Goal: Information Seeking & Learning: Check status

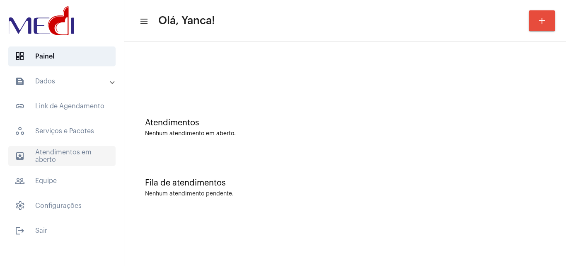
click at [89, 149] on span "outbox_outline Atendimentos em aberto" at bounding box center [61, 156] width 107 height 20
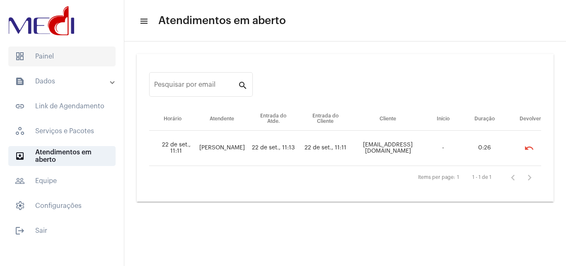
click at [78, 63] on span "dashboard Painel" at bounding box center [61, 56] width 107 height 20
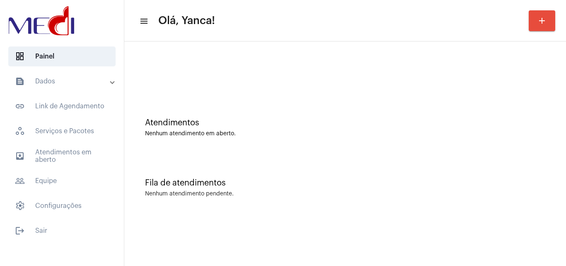
drag, startPoint x: 62, startPoint y: 81, endPoint x: 61, endPoint y: 90, distance: 9.3
click at [62, 80] on mat-panel-title "text_snippet_outlined Dados" at bounding box center [63, 81] width 96 height 10
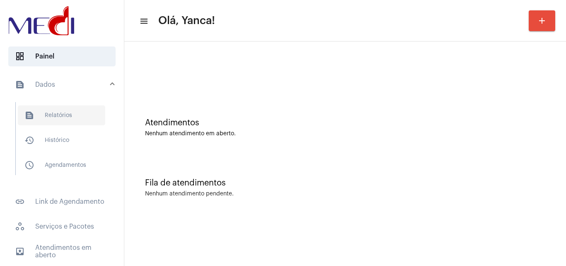
click at [52, 108] on span "text_snippet_outlined Relatórios" at bounding box center [62, 115] width 88 height 20
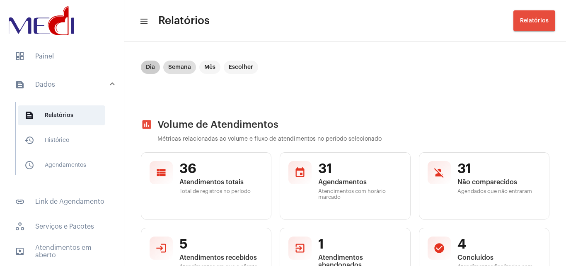
click at [157, 72] on mat-chip "Dia" at bounding box center [150, 67] width 19 height 13
click at [244, 64] on mat-chip "Escolher" at bounding box center [241, 67] width 34 height 13
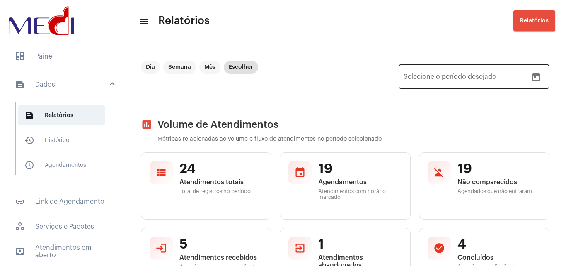
click at [528, 83] on div at bounding box center [536, 77] width 17 height 17
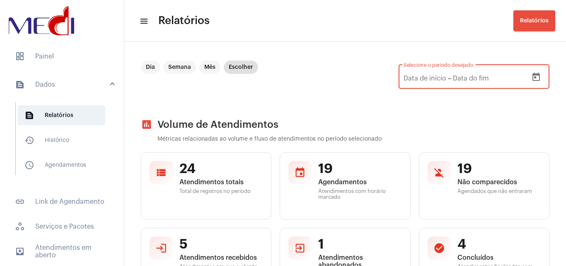
click at [537, 75] on button "Open calendar" at bounding box center [536, 77] width 17 height 17
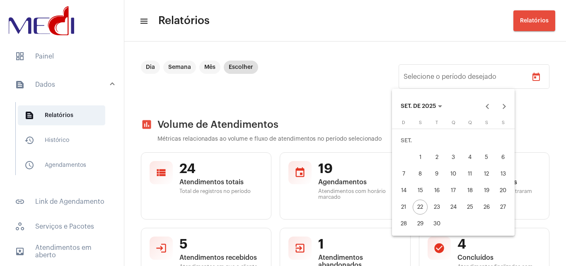
click at [485, 190] on div "19" at bounding box center [486, 190] width 15 height 15
type input "[DATE]"
click at [485, 190] on div "19" at bounding box center [486, 190] width 15 height 15
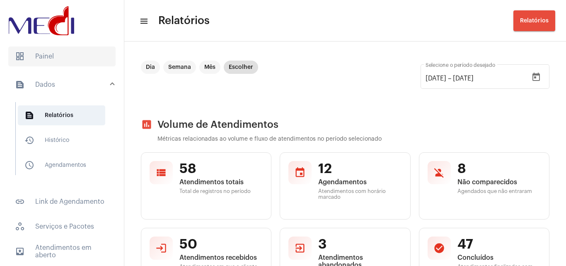
click at [71, 60] on span "dashboard Painel" at bounding box center [61, 56] width 107 height 20
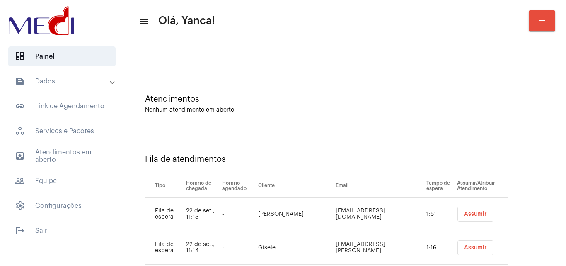
scroll to position [78, 0]
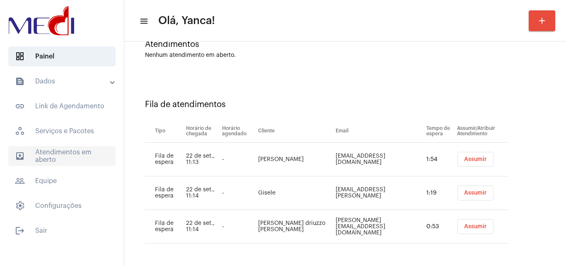
click at [62, 156] on span "outbox_outline Atendimentos em aberto" at bounding box center [61, 156] width 107 height 20
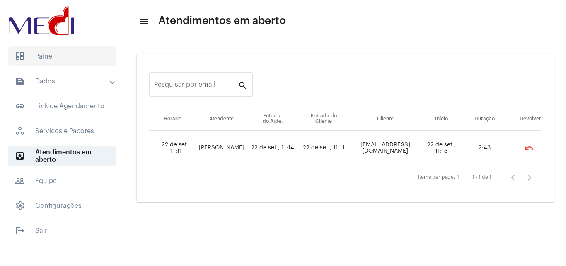
click at [53, 58] on span "dashboard Painel" at bounding box center [61, 56] width 107 height 20
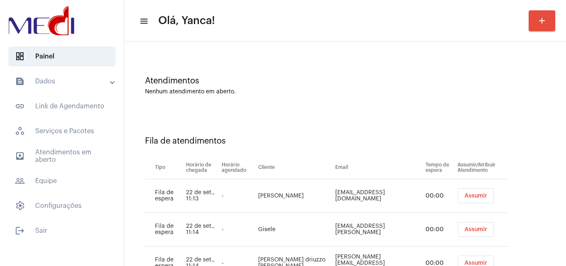
scroll to position [78, 0]
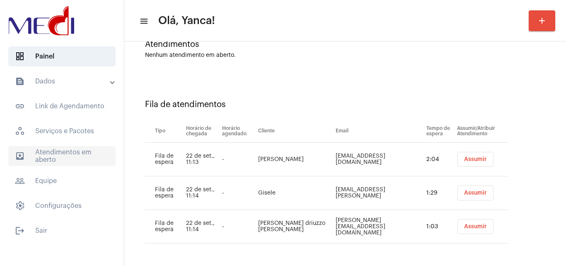
click at [75, 154] on span "outbox_outline Atendimentos em aberto" at bounding box center [61, 156] width 107 height 20
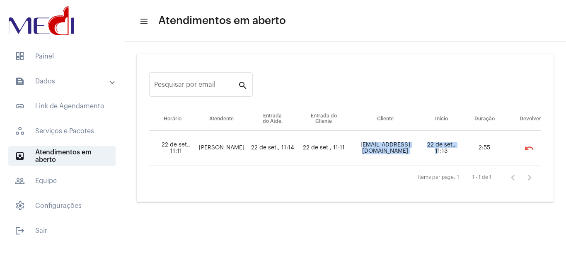
drag, startPoint x: 361, startPoint y: 146, endPoint x: 422, endPoint y: 151, distance: 61.1
click at [422, 151] on tr "22 de set., 11:11 [PERSON_NAME] 22 de set., 11:14 22 de set., 11:11 [EMAIL_ADDR…" at bounding box center [345, 148] width 392 height 35
copy tr "[EMAIL_ADDRESS][DOMAIN_NAME] 22 de set.,"
click at [349, 165] on td "22 de set., 11:11" at bounding box center [324, 148] width 52 height 35
drag, startPoint x: 365, startPoint y: 148, endPoint x: 417, endPoint y: 151, distance: 51.9
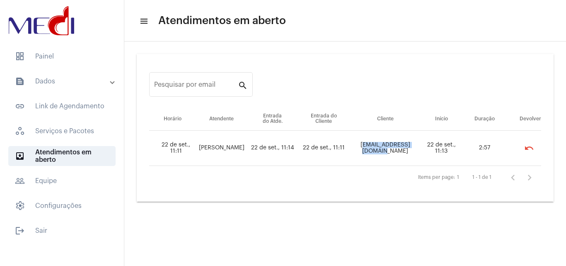
click at [417, 151] on td "[EMAIL_ADDRESS][DOMAIN_NAME]" at bounding box center [385, 148] width 71 height 35
copy td "[EMAIL_ADDRESS][DOMAIN_NAME]"
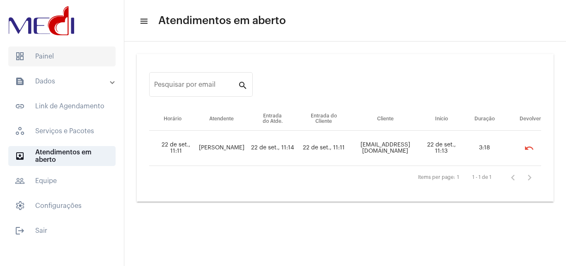
click at [58, 60] on span "dashboard Painel" at bounding box center [61, 56] width 107 height 20
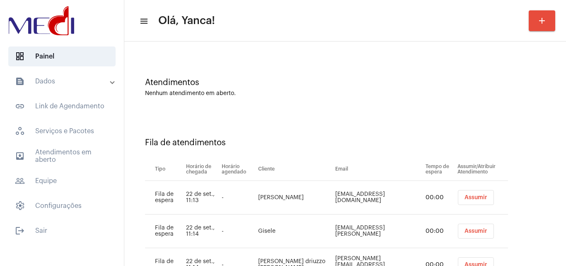
scroll to position [78, 0]
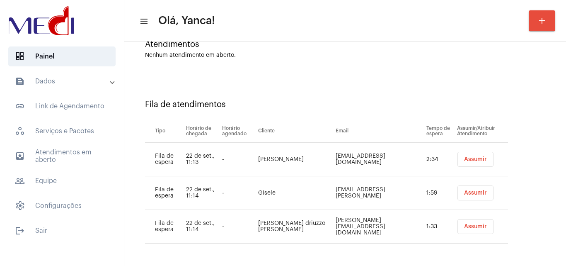
drag, startPoint x: 290, startPoint y: 163, endPoint x: 255, endPoint y: 154, distance: 36.2
click at [255, 154] on tr "Fila de espera 22 de set., 11:13 - [PERSON_NAME] [EMAIL_ADDRESS][DOMAIN_NAME] 2…" at bounding box center [326, 160] width 363 height 34
copy tr "[PERSON_NAME]"
drag, startPoint x: 294, startPoint y: 197, endPoint x: 279, endPoint y: 197, distance: 14.9
click at [274, 197] on td "Gisele" at bounding box center [295, 193] width 78 height 34
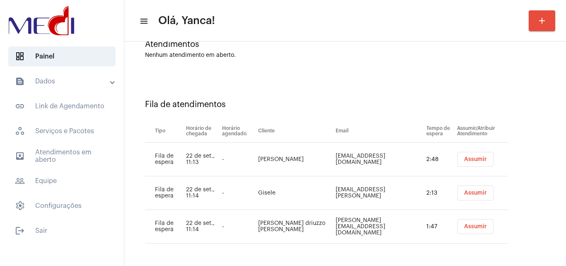
drag, startPoint x: 317, startPoint y: 191, endPoint x: 405, endPoint y: 194, distance: 88.0
click at [405, 194] on td "[EMAIL_ADDRESS][PERSON_NAME]" at bounding box center [379, 193] width 91 height 34
copy td "[EMAIL_ADDRESS][PERSON_NAME][DOMAIN_NAME]"
drag, startPoint x: 318, startPoint y: 223, endPoint x: 389, endPoint y: 225, distance: 70.1
click at [389, 225] on td "[PERSON_NAME][EMAIL_ADDRESS][DOMAIN_NAME]" at bounding box center [379, 227] width 91 height 34
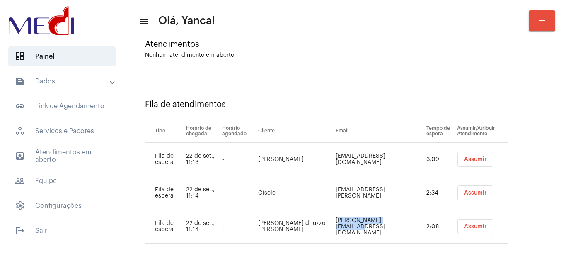
copy td "[PERSON_NAME][EMAIL_ADDRESS][DOMAIN_NAME]"
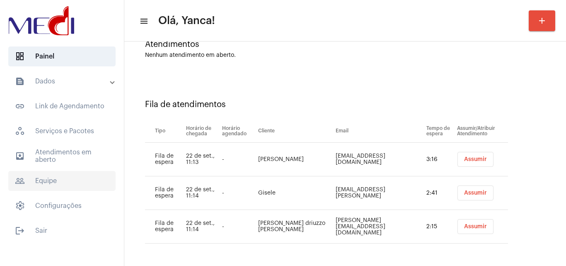
drag, startPoint x: 74, startPoint y: 152, endPoint x: 107, endPoint y: 175, distance: 40.7
click at [74, 152] on span "outbox_outline Atendimentos em aberto" at bounding box center [61, 156] width 107 height 20
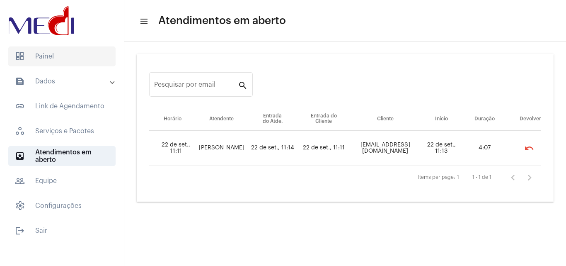
click at [73, 55] on span "dashboard Painel" at bounding box center [61, 56] width 107 height 20
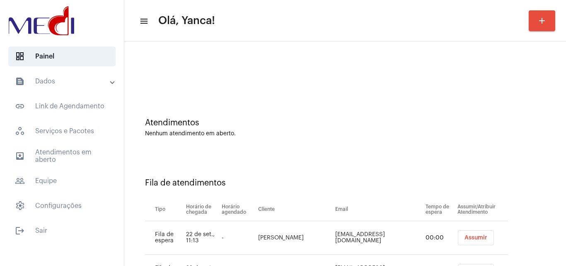
scroll to position [78, 0]
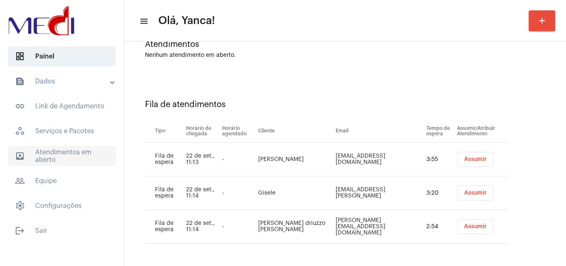
click at [72, 156] on span "outbox_outline Atendimentos em aberto" at bounding box center [61, 156] width 107 height 20
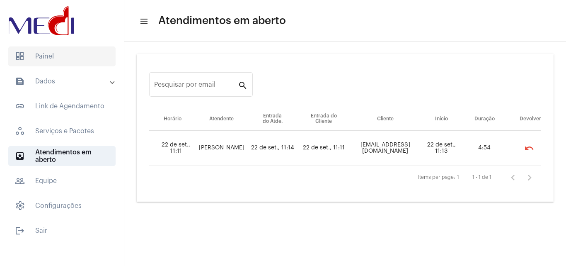
click at [72, 58] on span "dashboard Painel" at bounding box center [61, 56] width 107 height 20
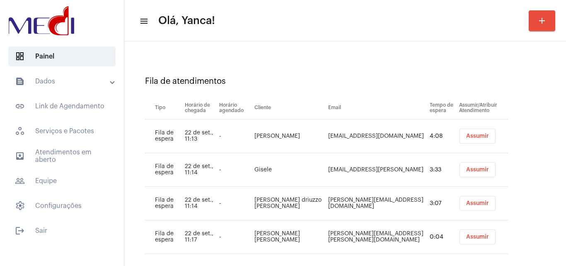
scroll to position [112, 0]
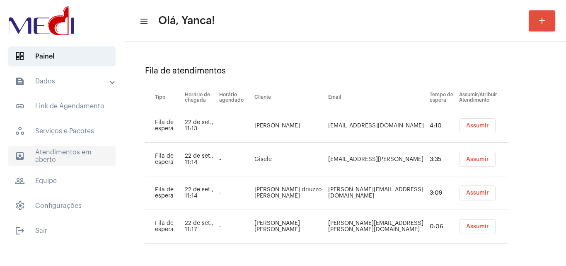
click at [80, 153] on span "outbox_outline Atendimentos em aberto" at bounding box center [61, 156] width 107 height 20
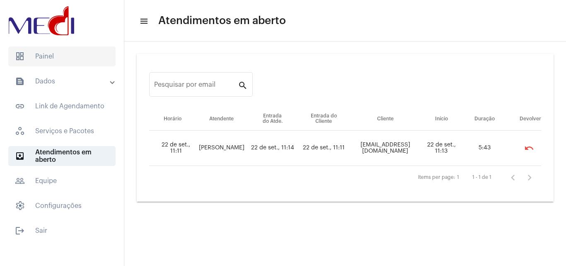
click at [47, 63] on span "dashboard Painel" at bounding box center [61, 56] width 107 height 20
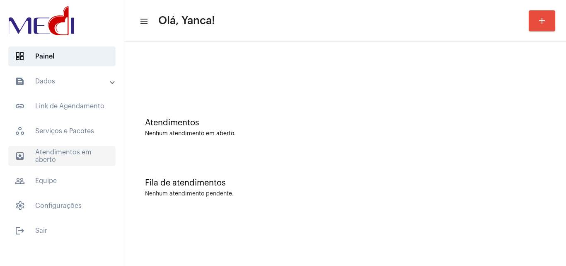
click at [90, 153] on span "outbox_outline Atendimentos em aberto" at bounding box center [61, 156] width 107 height 20
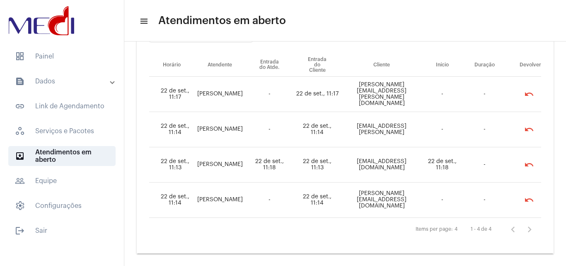
scroll to position [60, 0]
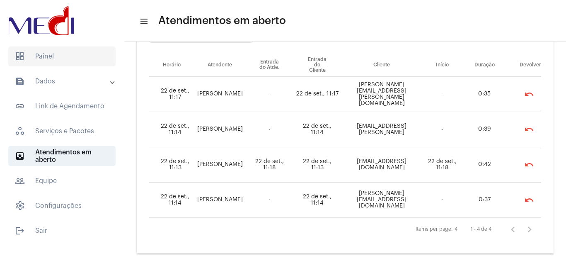
click at [31, 57] on span "dashboard Painel" at bounding box center [61, 56] width 107 height 20
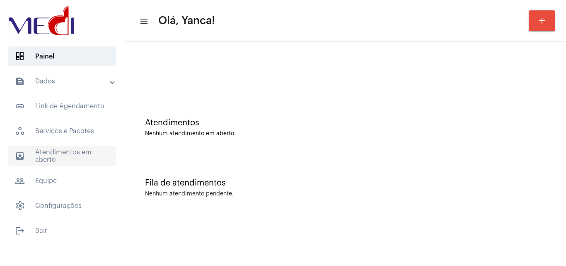
click at [85, 154] on span "outbox_outline Atendimentos em aberto" at bounding box center [61, 156] width 107 height 20
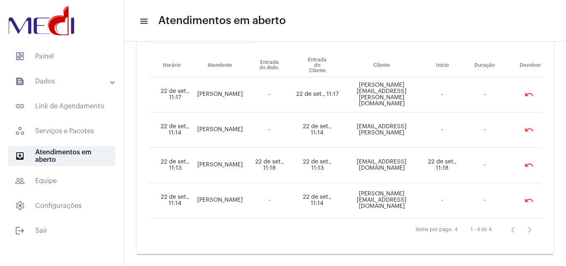
scroll to position [60, 0]
drag, startPoint x: 54, startPoint y: 55, endPoint x: 68, endPoint y: 56, distance: 13.7
click at [54, 55] on span "dashboard Painel" at bounding box center [61, 56] width 107 height 20
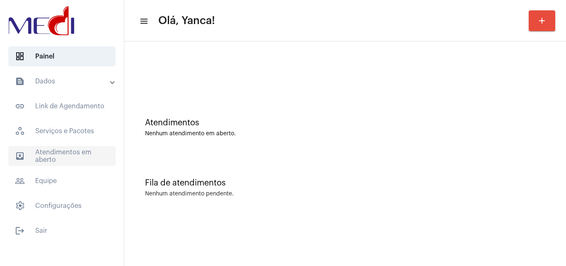
click at [66, 150] on span "outbox_outline Atendimentos em aberto" at bounding box center [61, 156] width 107 height 20
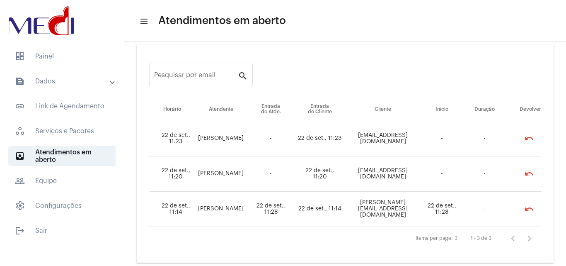
scroll to position [19, 0]
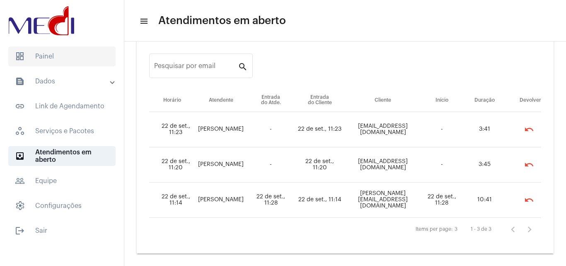
click at [46, 50] on span "dashboard Painel" at bounding box center [61, 56] width 107 height 20
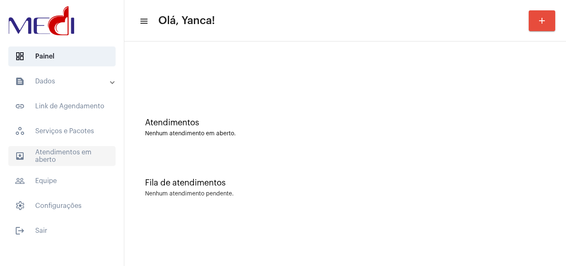
click at [89, 153] on span "outbox_outline Atendimentos em aberto" at bounding box center [61, 156] width 107 height 20
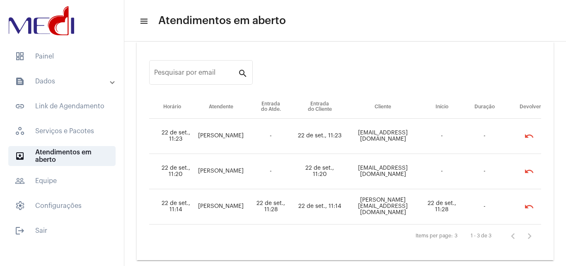
scroll to position [19, 0]
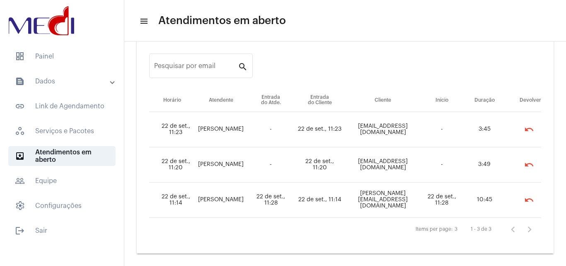
click at [72, 85] on mat-panel-title "text_snippet_outlined Dados" at bounding box center [63, 81] width 96 height 10
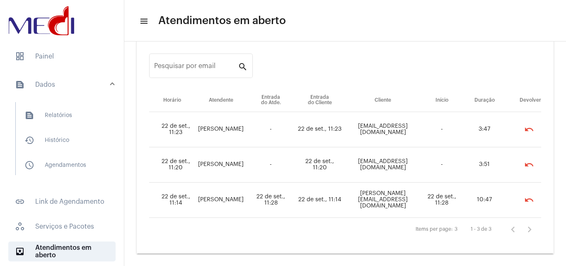
click at [74, 78] on mat-expansion-panel-header "text_snippet_outlined Dados" at bounding box center [64, 84] width 119 height 27
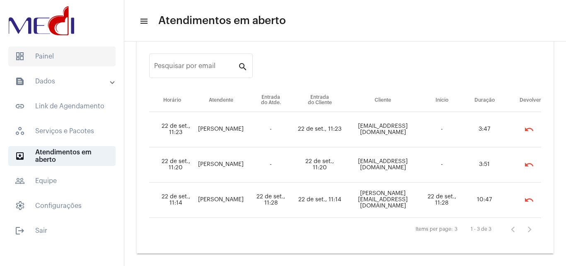
click at [40, 49] on span "dashboard Painel" at bounding box center [61, 56] width 107 height 20
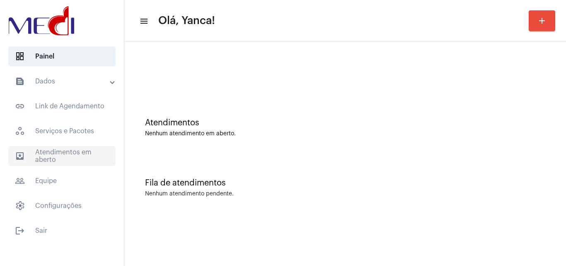
click at [88, 159] on span "outbox_outline Atendimentos em aberto" at bounding box center [61, 156] width 107 height 20
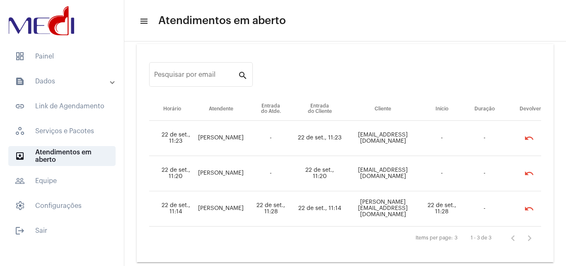
scroll to position [19, 0]
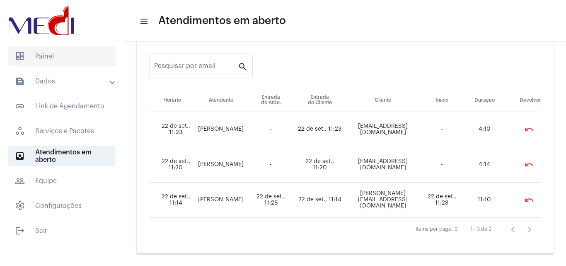
click at [62, 56] on span "dashboard Painel" at bounding box center [61, 56] width 107 height 20
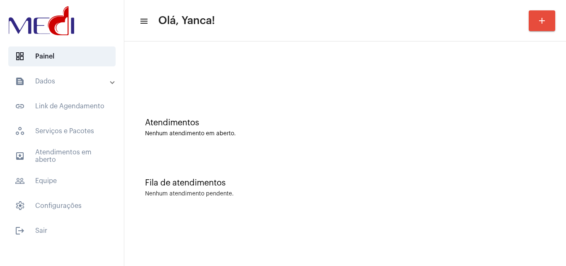
click at [86, 75] on mat-expansion-panel-header "text_snippet_outlined Dados" at bounding box center [64, 81] width 119 height 20
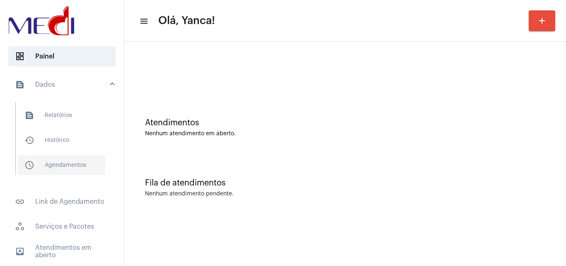
click at [57, 165] on span "schedule_outlined Agendamentos" at bounding box center [62, 165] width 88 height 20
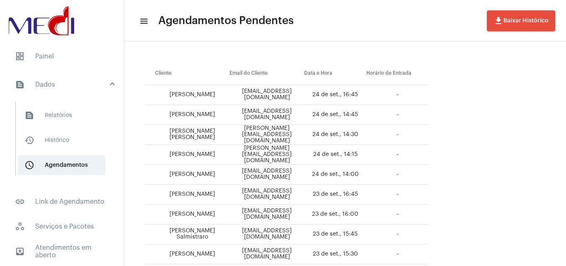
scroll to position [41, 0]
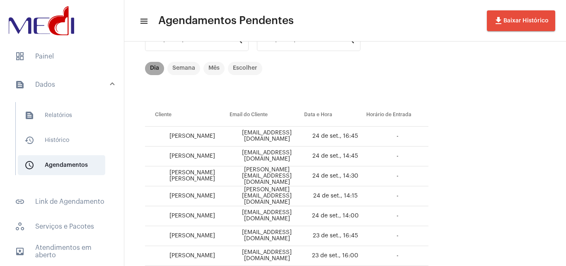
click at [157, 68] on mat-chip "Dia" at bounding box center [154, 68] width 19 height 13
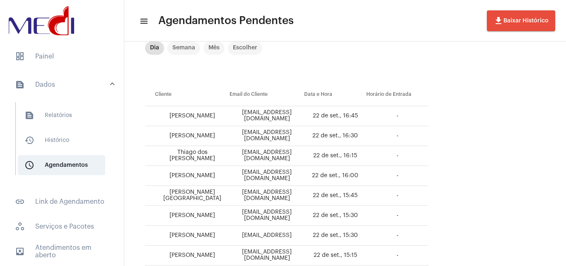
scroll to position [0, 0]
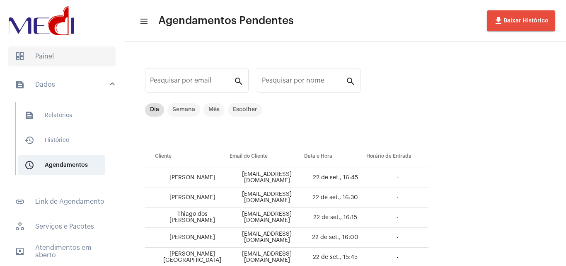
click at [50, 55] on span "dashboard Painel" at bounding box center [61, 56] width 107 height 20
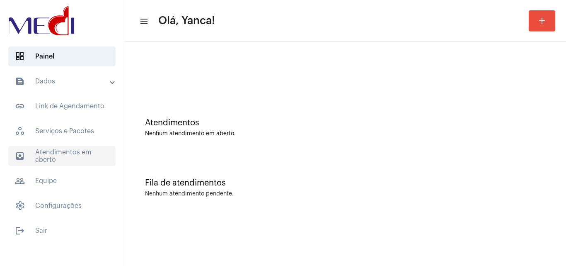
click at [68, 153] on span "outbox_outline Atendimentos em aberto" at bounding box center [61, 156] width 107 height 20
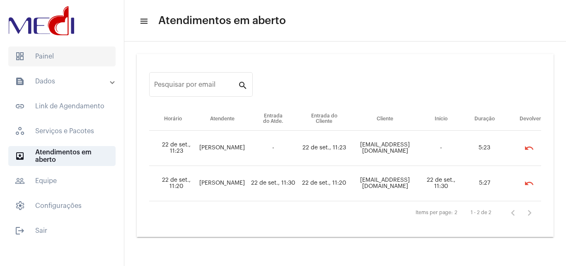
click at [60, 51] on span "dashboard Painel" at bounding box center [61, 56] width 107 height 20
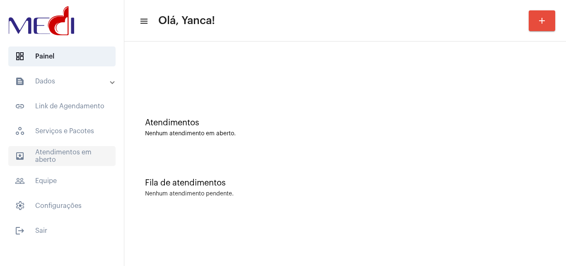
click at [79, 157] on span "outbox_outline Atendimentos em aberto" at bounding box center [61, 156] width 107 height 20
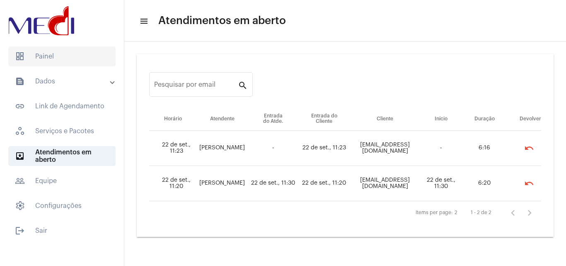
click at [76, 61] on span "dashboard Painel" at bounding box center [61, 56] width 107 height 20
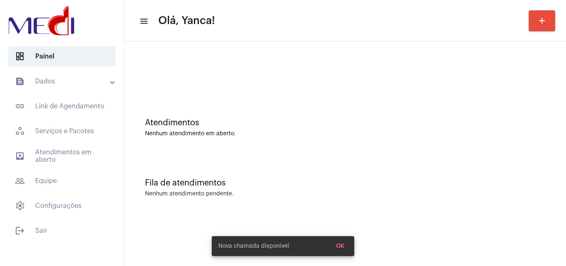
click at [78, 79] on mat-panel-title "text_snippet_outlined Dados" at bounding box center [63, 81] width 96 height 10
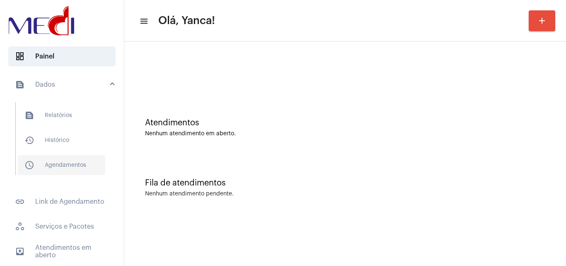
click at [71, 167] on span "schedule_outlined Agendamentos" at bounding box center [62, 165] width 88 height 20
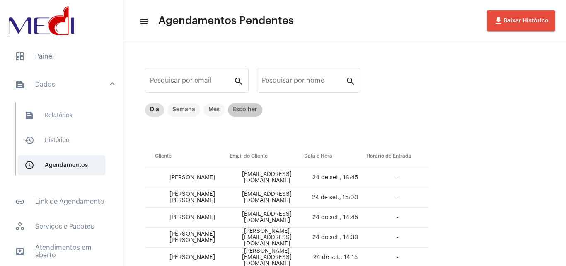
click at [246, 107] on mat-chip "Escolher" at bounding box center [245, 109] width 34 height 13
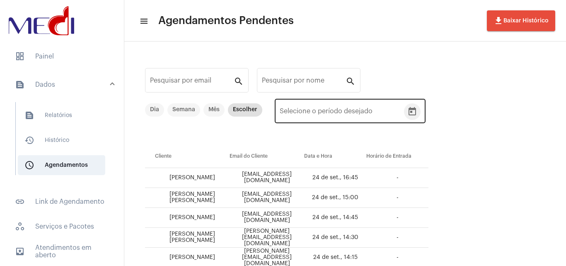
click at [413, 111] on icon "Open calendar" at bounding box center [413, 112] width 10 height 10
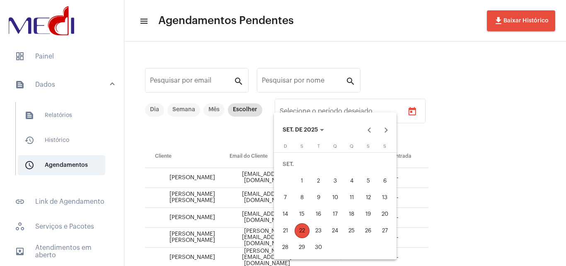
drag, startPoint x: 299, startPoint y: 177, endPoint x: 297, endPoint y: 211, distance: 33.2
click at [299, 186] on div "1" at bounding box center [302, 180] width 15 height 15
type input "[DATE]"
click at [301, 236] on div "22" at bounding box center [302, 230] width 15 height 15
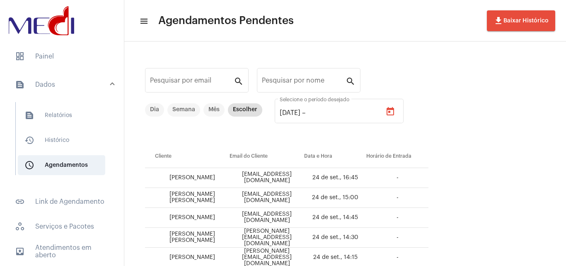
type input "[DATE]"
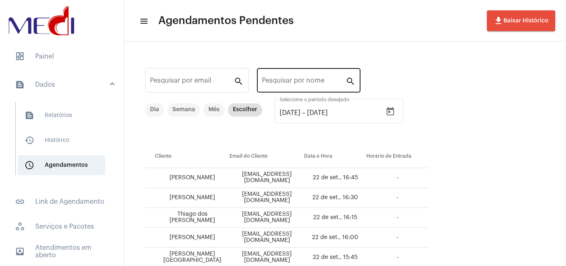
click at [302, 78] on div "Pesquisar por nome" at bounding box center [304, 79] width 84 height 26
paste input "18600000005637"
type input "18600000005637"
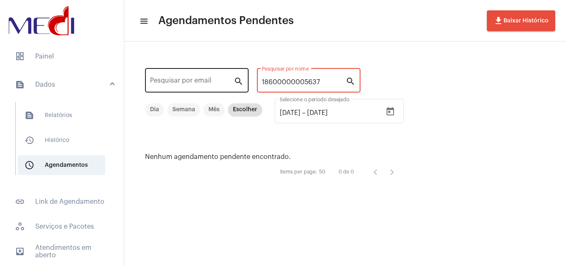
drag, startPoint x: 320, startPoint y: 83, endPoint x: 210, endPoint y: 79, distance: 110.0
click at [76, 62] on mat-sidenav-container "dashboard Painel text_snippet_outlined Dados text_snippet_outlined Relatórios h…" at bounding box center [283, 133] width 566 height 266
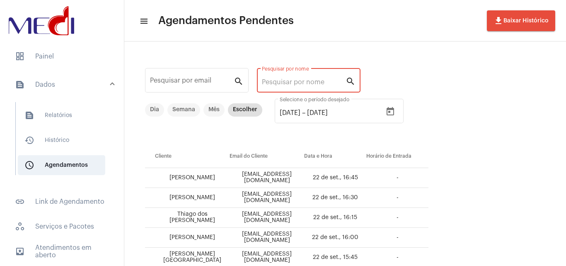
click at [280, 83] on input "Pesquisar por nome" at bounding box center [304, 81] width 84 height 7
paste input "NICOLY [PERSON_NAME][DEMOGRAPHIC_DATA]"
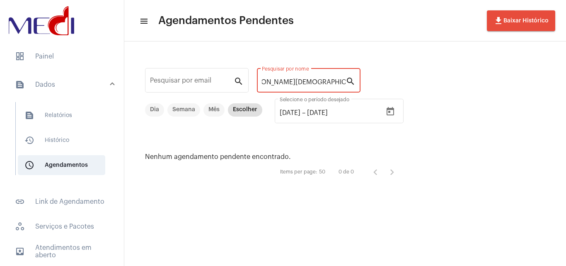
drag, startPoint x: 277, startPoint y: 81, endPoint x: 531, endPoint y: 102, distance: 254.6
click at [531, 102] on div "Pesquisar por email search [PERSON_NAME][DEMOGRAPHIC_DATA] Pesquisar por nome s…" at bounding box center [345, 122] width 442 height 163
drag, startPoint x: 330, startPoint y: 83, endPoint x: 290, endPoint y: 85, distance: 39.8
click at [290, 85] on input "[PERSON_NAME]" at bounding box center [304, 81] width 84 height 7
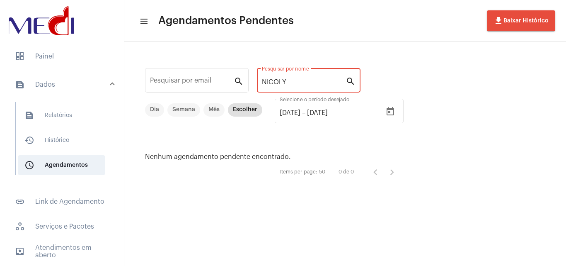
type input "NICOLY"
click at [53, 68] on mat-list "dashboard Painel text_snippet_outlined Dados text_snippet_outlined Relatórios h…" at bounding box center [62, 189] width 124 height 293
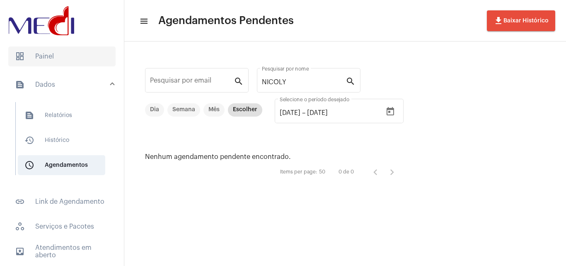
click at [66, 52] on span "dashboard Painel" at bounding box center [61, 56] width 107 height 20
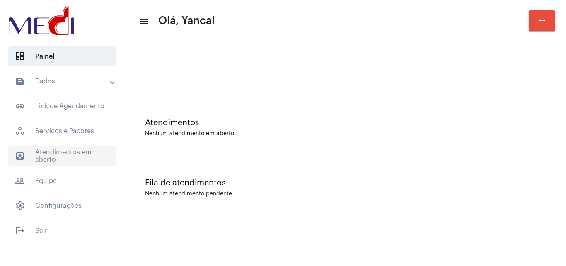
click at [55, 160] on span "outbox_outline Atendimentos em aberto" at bounding box center [61, 156] width 107 height 20
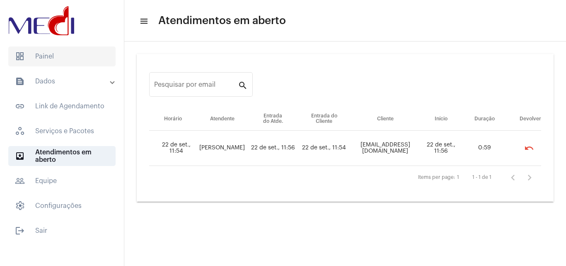
click at [58, 61] on span "dashboard Painel" at bounding box center [61, 56] width 107 height 20
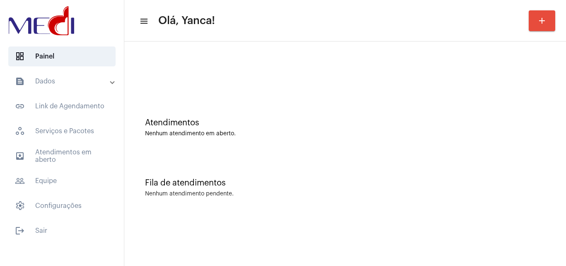
click at [93, 72] on mat-expansion-panel-header "text_snippet_outlined Dados" at bounding box center [64, 81] width 119 height 20
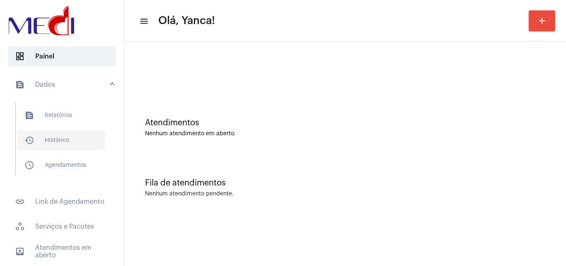
click at [51, 136] on span "history_outlined Histórico" at bounding box center [62, 140] width 88 height 20
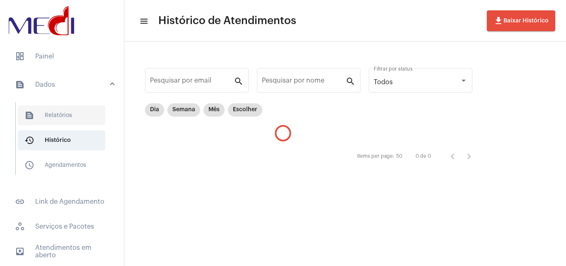
click at [74, 111] on span "text_snippet_outlined Relatórios" at bounding box center [62, 115] width 88 height 20
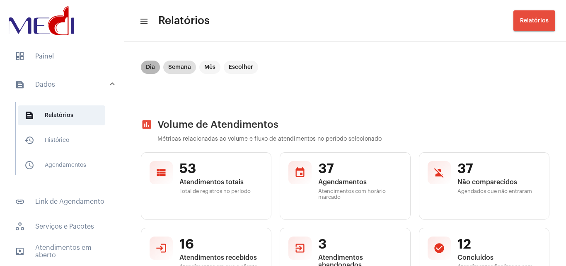
click at [147, 66] on mat-chip "Dia" at bounding box center [150, 67] width 19 height 13
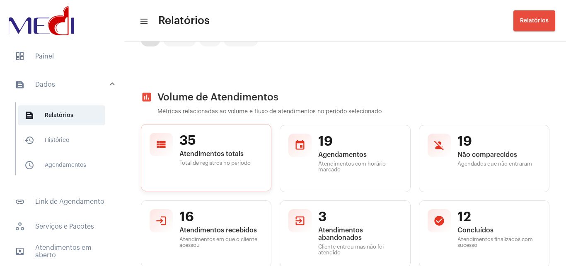
scroll to position [41, 0]
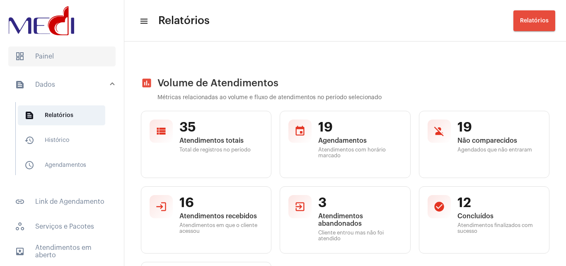
click at [77, 54] on span "dashboard Painel" at bounding box center [61, 56] width 107 height 20
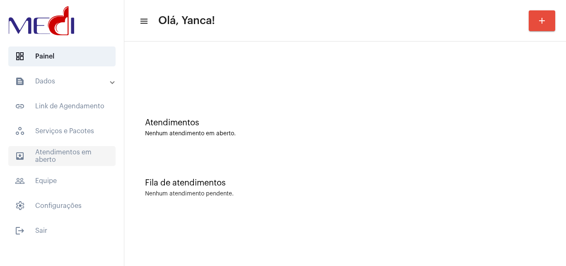
click at [67, 156] on span "outbox_outline Atendimentos em aberto" at bounding box center [61, 156] width 107 height 20
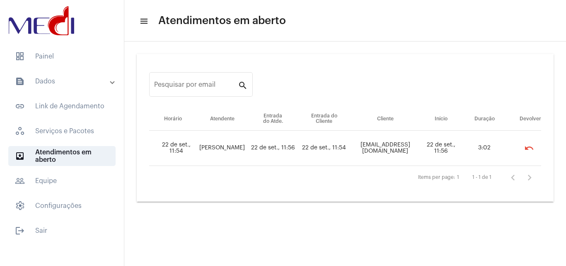
drag, startPoint x: 79, startPoint y: 53, endPoint x: 79, endPoint y: 73, distance: 19.9
click at [76, 56] on span "dashboard Painel" at bounding box center [61, 56] width 107 height 20
